Goal: Check status: Check status

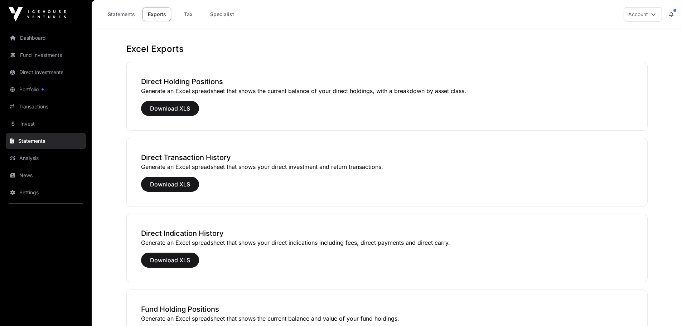
scroll to position [196, 0]
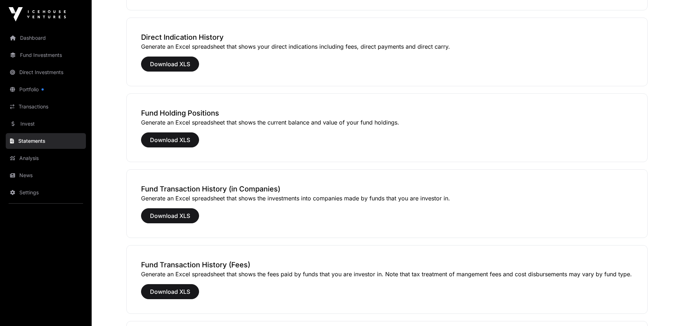
click at [31, 55] on link "Fund Investments" at bounding box center [46, 55] width 80 height 16
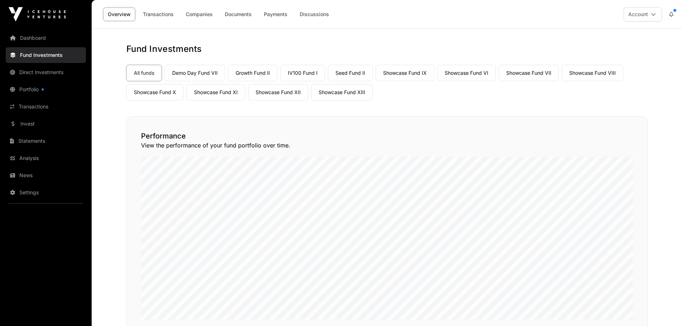
drag, startPoint x: 322, startPoint y: 71, endPoint x: 315, endPoint y: 70, distance: 6.5
click at [321, 71] on link "IV100 Fund I" at bounding box center [302, 73] width 45 height 16
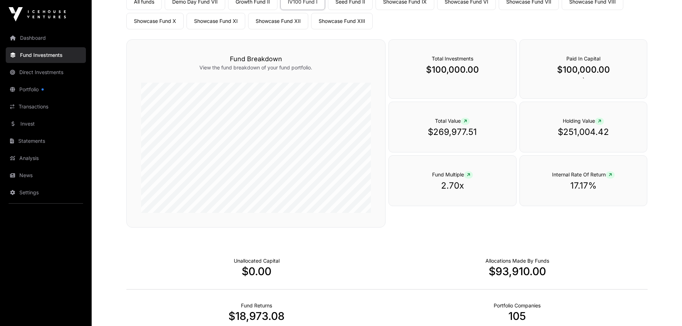
scroll to position [19, 0]
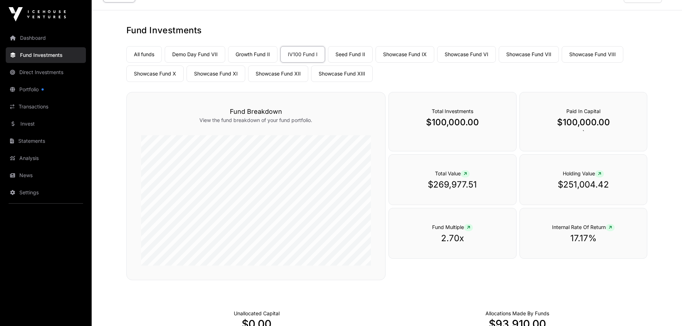
click at [308, 49] on link "IV100 Fund I" at bounding box center [302, 54] width 45 height 16
click at [445, 181] on p "$269,977.51" at bounding box center [452, 184] width 99 height 11
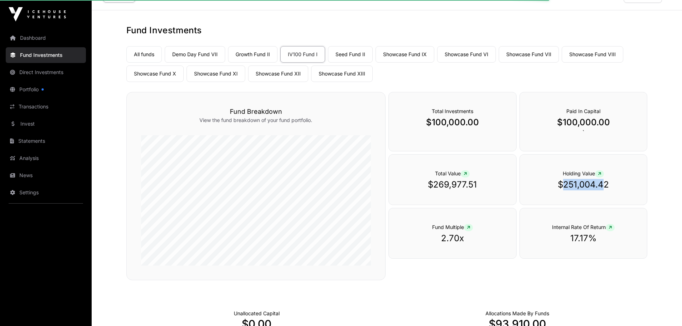
scroll to position [0, 0]
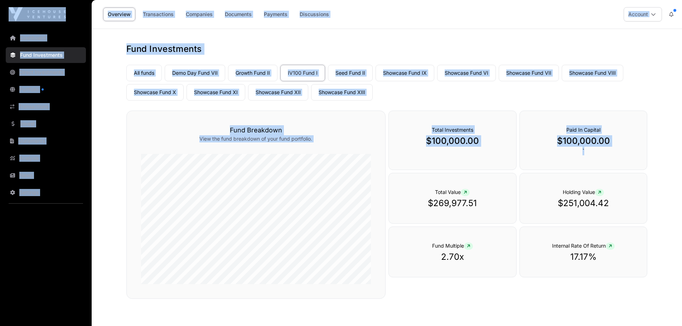
drag, startPoint x: 563, startPoint y: 184, endPoint x: 595, endPoint y: 170, distance: 34.1
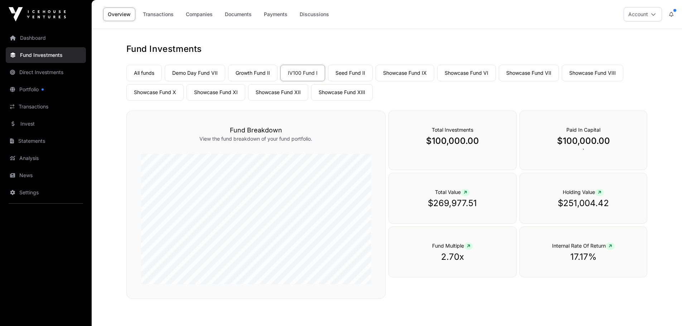
click at [549, 205] on p "$251,004.42" at bounding box center [583, 202] width 99 height 11
drag, startPoint x: 562, startPoint y: 203, endPoint x: 611, endPoint y: 200, distance: 49.1
click at [611, 200] on p "$251,004.42" at bounding box center [583, 202] width 99 height 11
copy p "251,004.42"
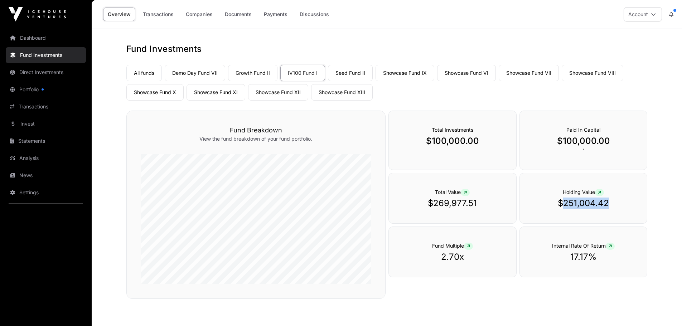
scroll to position [36, 0]
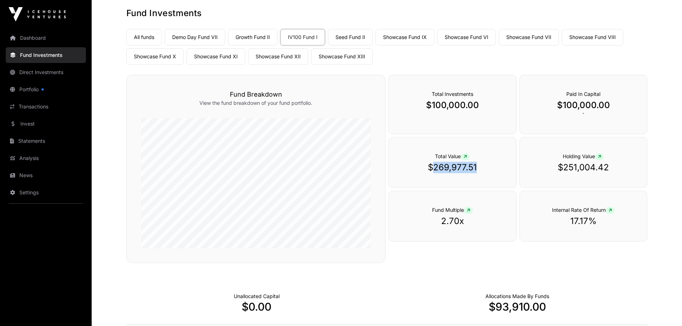
drag, startPoint x: 432, startPoint y: 165, endPoint x: 479, endPoint y: 165, distance: 47.2
click at [479, 165] on p "$269,977.51" at bounding box center [452, 167] width 99 height 11
copy p "269,977.51"
click at [41, 71] on link "Direct Investments" at bounding box center [46, 72] width 80 height 16
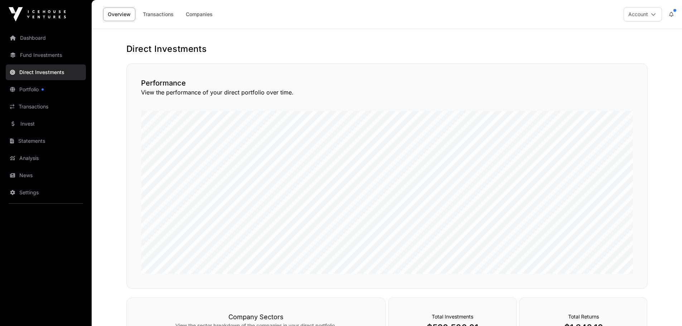
click at [37, 157] on link "Analysis" at bounding box center [46, 158] width 80 height 16
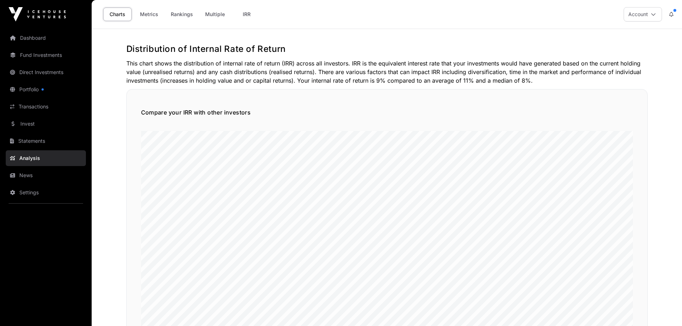
click at [29, 140] on link "Statements" at bounding box center [46, 141] width 80 height 16
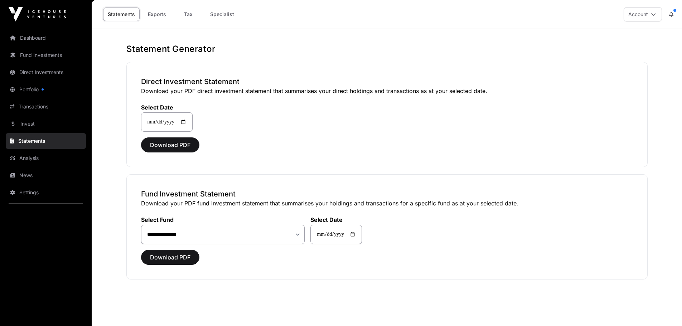
click at [33, 73] on link "Direct Investments" at bounding box center [46, 72] width 80 height 16
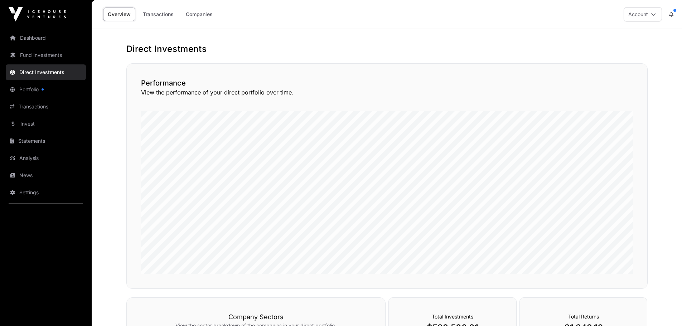
click at [192, 12] on link "Companies" at bounding box center [199, 15] width 36 height 14
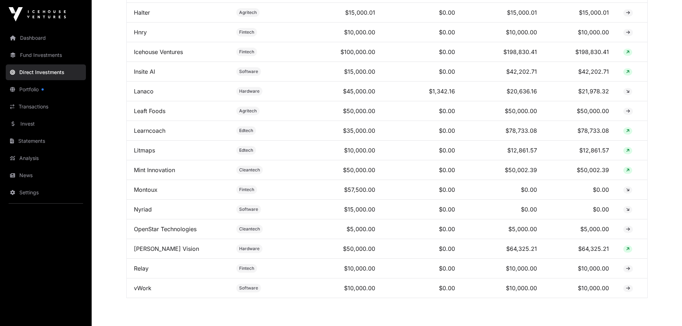
scroll to position [453, 0]
